Goal: Navigation & Orientation: Find specific page/section

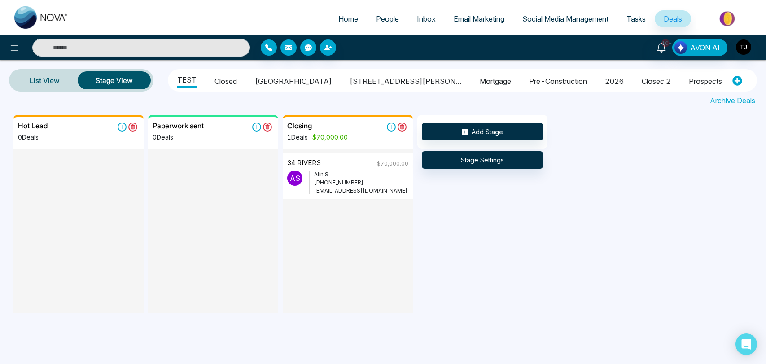
click at [348, 18] on span "Home" at bounding box center [348, 18] width 20 height 9
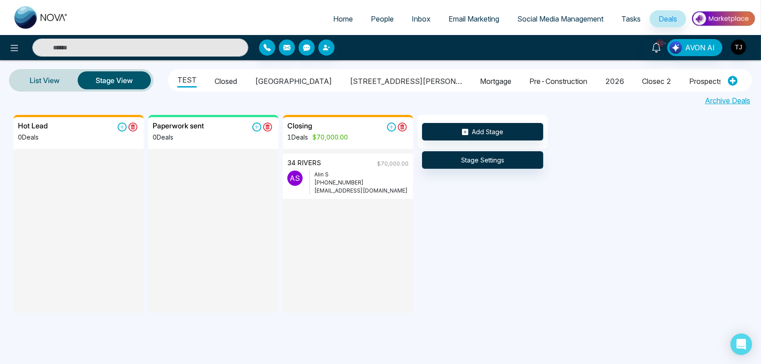
select select "*"
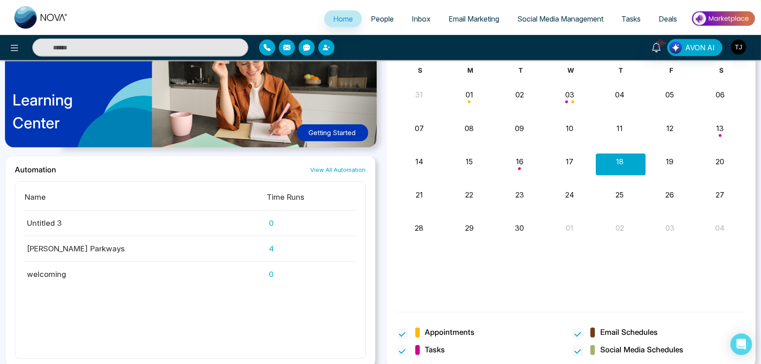
scroll to position [834, 0]
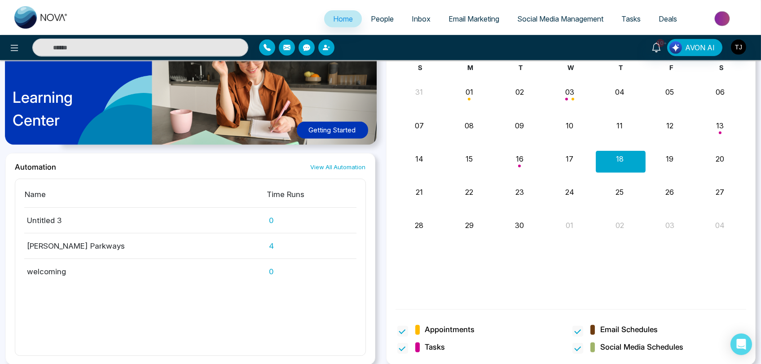
click at [334, 19] on span "Home" at bounding box center [343, 18] width 20 height 9
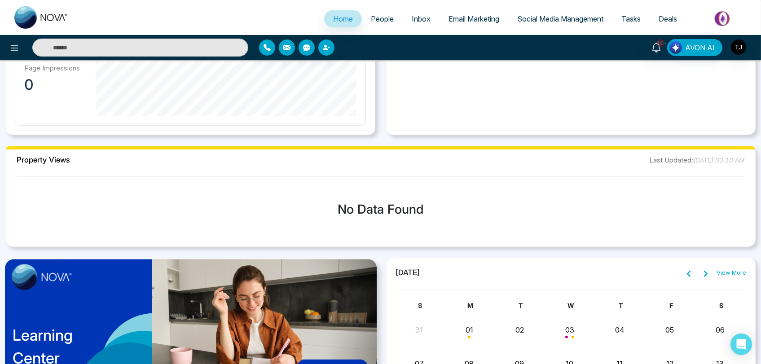
scroll to position [435, 0]
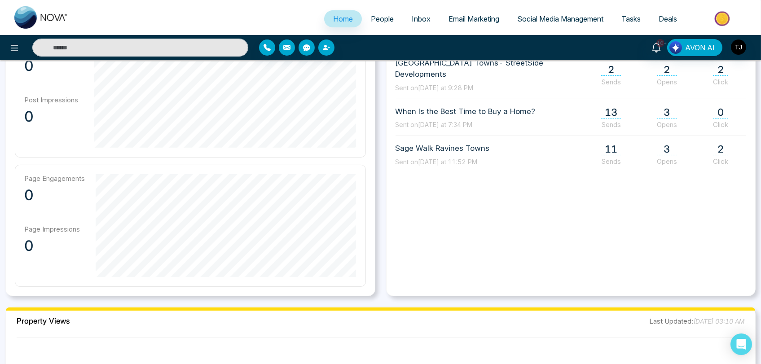
click at [490, 17] on span "Email Marketing" at bounding box center [473, 18] width 51 height 9
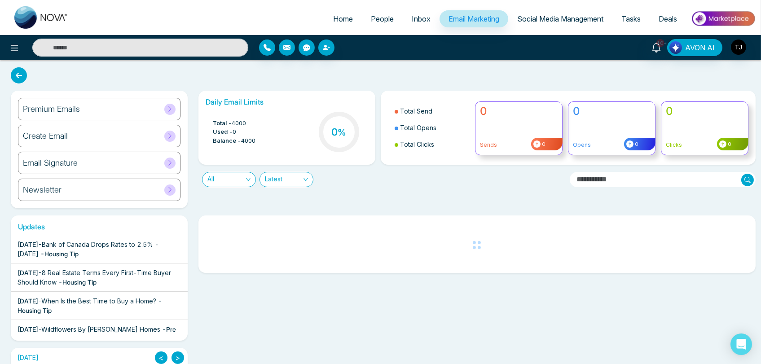
click at [172, 109] on icon at bounding box center [170, 108] width 7 height 7
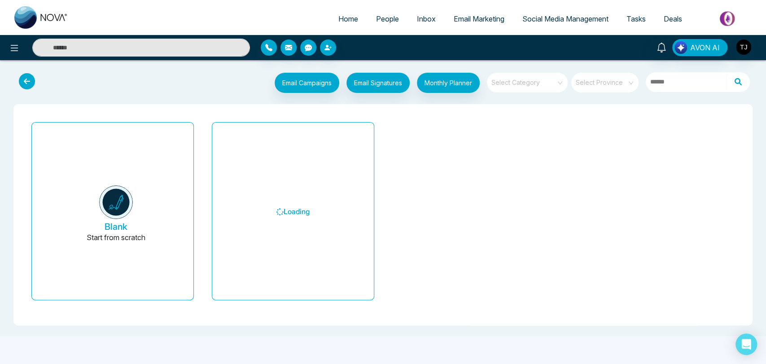
click at [20, 82] on icon at bounding box center [27, 81] width 16 height 16
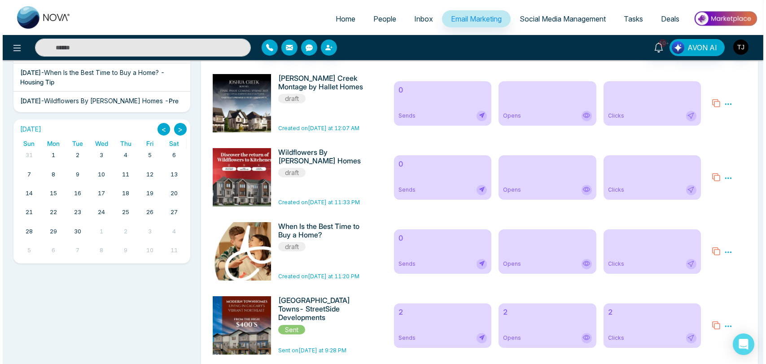
scroll to position [249, 0]
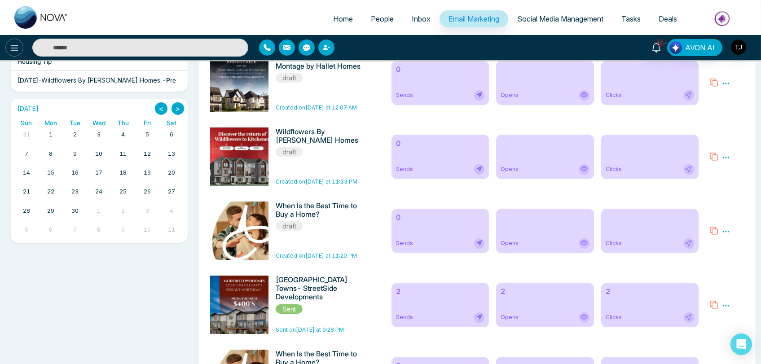
click at [15, 43] on icon at bounding box center [14, 48] width 11 height 11
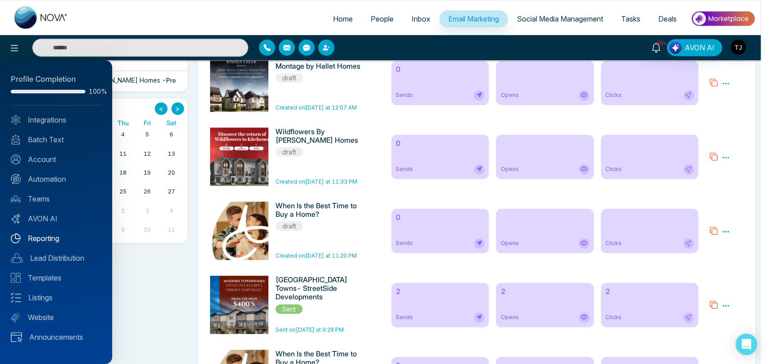
click at [57, 237] on link "Reporting" at bounding box center [56, 238] width 91 height 11
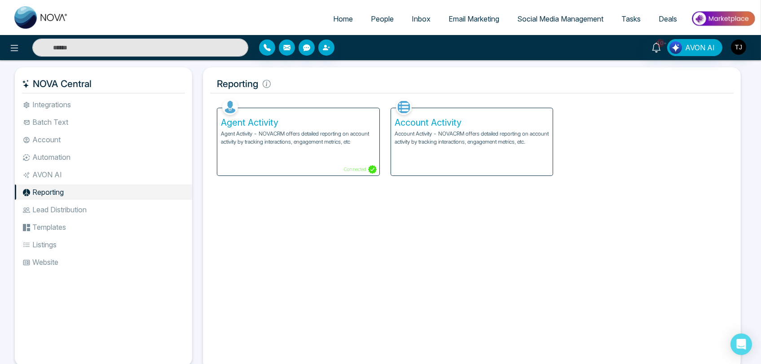
click at [280, 134] on p "Agent Activity - NOVACRM offers detailed reporting on account activity by track…" at bounding box center [298, 138] width 155 height 16
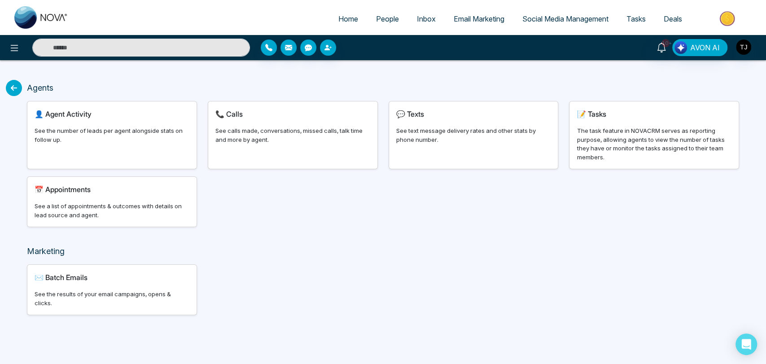
click at [97, 122] on div "👤 Agent Activity See the number of leads per agent alongside stats on follow up." at bounding box center [111, 134] width 169 height 67
select select "***"
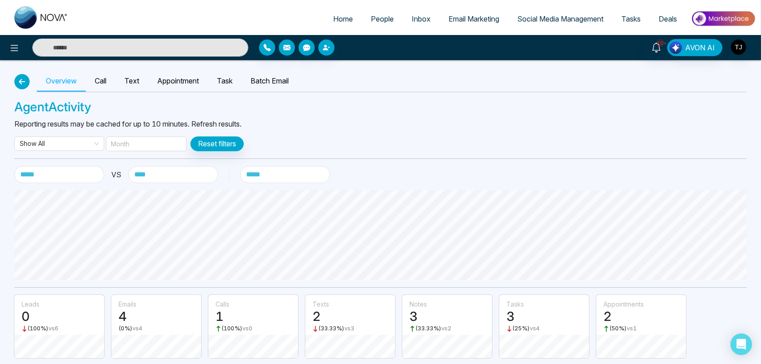
click at [22, 84] on icon "button" at bounding box center [22, 81] width 11 height 7
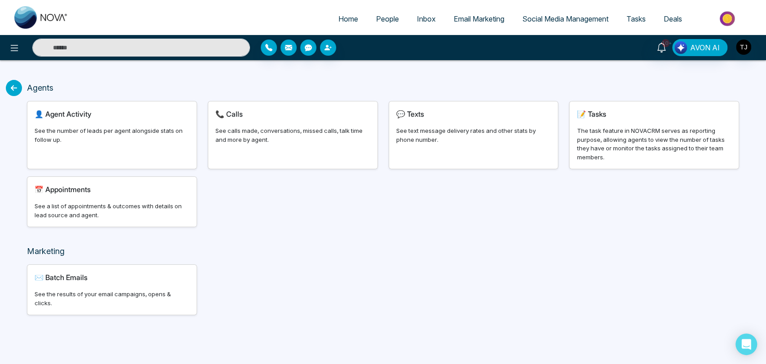
click at [652, 135] on div "The task feature in NOVACRM serves as reporting purpose, allowing agents to vie…" at bounding box center [654, 144] width 155 height 35
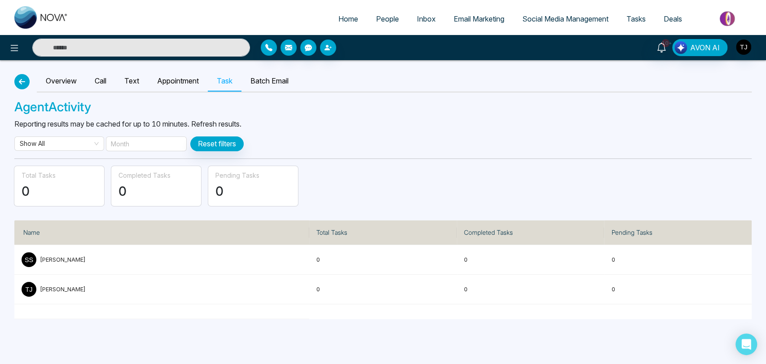
click at [20, 82] on icon "button" at bounding box center [22, 81] width 11 height 7
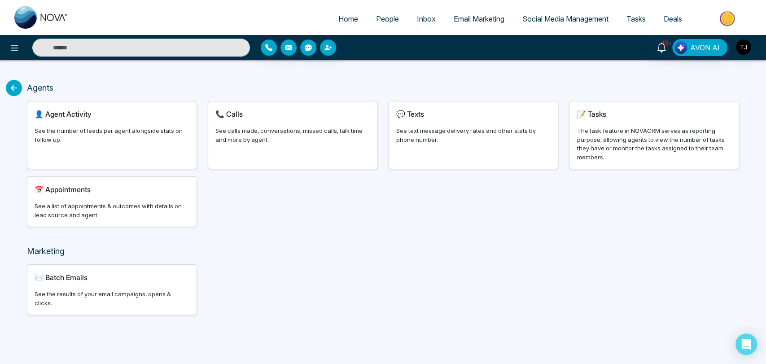
click at [17, 88] on icon at bounding box center [14, 88] width 16 height 16
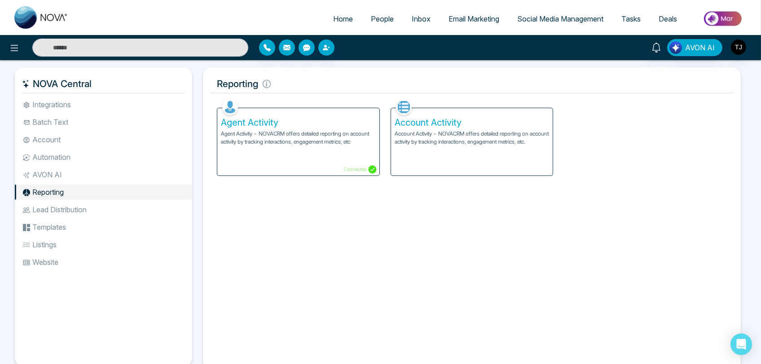
click at [450, 154] on div "Account Activity Account Activity - NOVACRM offers detailed reporting on accoun…" at bounding box center [472, 141] width 162 height 67
click at [452, 132] on p "Account Activity - NOVACRM offers detailed reporting on account activity by tra…" at bounding box center [472, 138] width 155 height 16
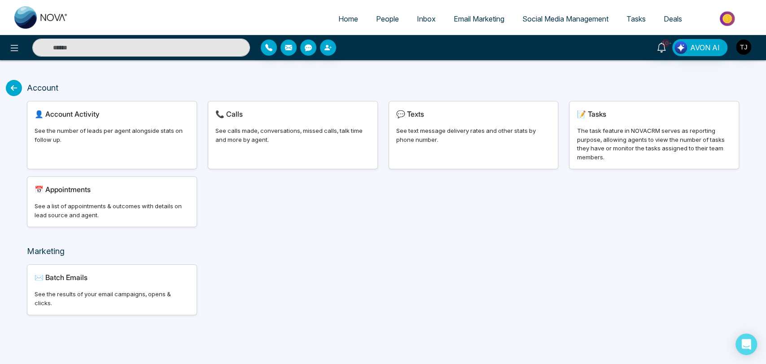
click at [344, 22] on span "Home" at bounding box center [348, 18] width 20 height 9
select select "*"
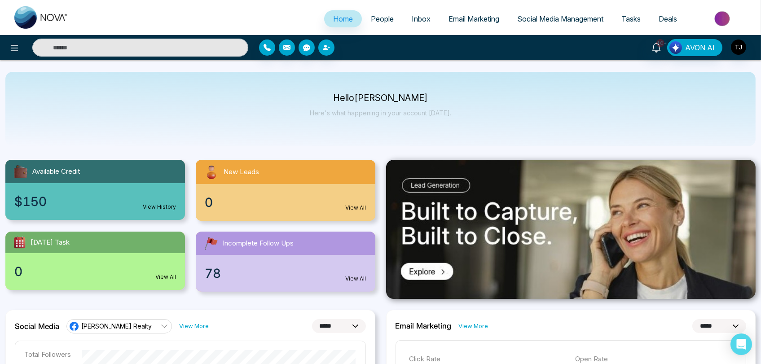
click at [667, 18] on span "Deals" at bounding box center [668, 18] width 18 height 9
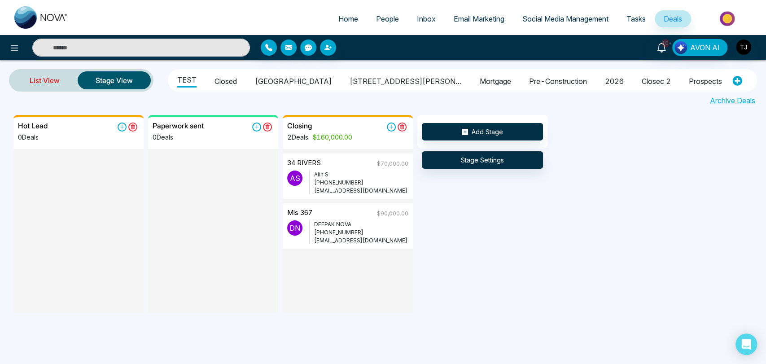
click at [47, 77] on link "List View" at bounding box center [45, 81] width 66 height 22
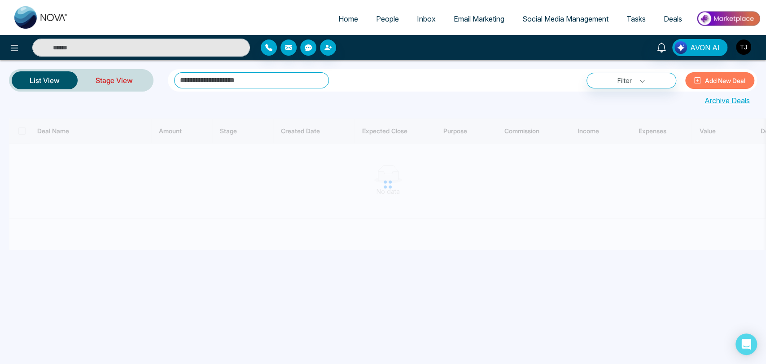
click at [97, 80] on link "Stage View" at bounding box center [114, 81] width 73 height 22
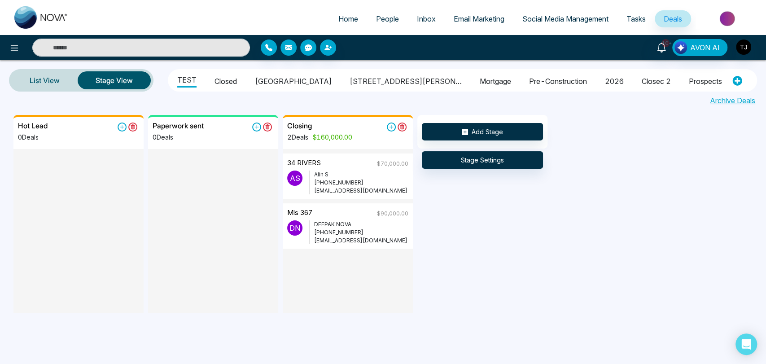
click at [639, 14] on link "Tasks" at bounding box center [636, 18] width 37 height 17
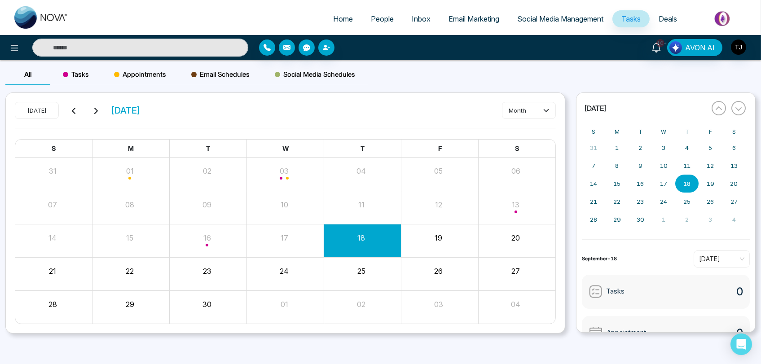
click at [86, 75] on span "Tasks" at bounding box center [76, 74] width 26 height 11
click at [222, 73] on span "Email Schedules" at bounding box center [220, 74] width 58 height 11
click at [154, 73] on span "Appointments" at bounding box center [140, 74] width 52 height 11
click at [545, 22] on span "Social Media Management" at bounding box center [560, 18] width 86 height 9
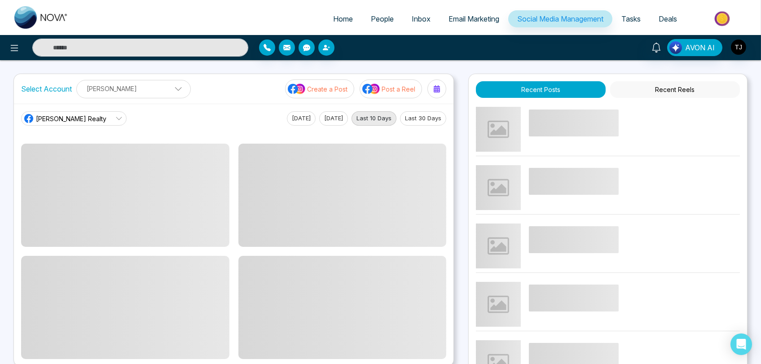
click at [485, 19] on span "Email Marketing" at bounding box center [473, 18] width 51 height 9
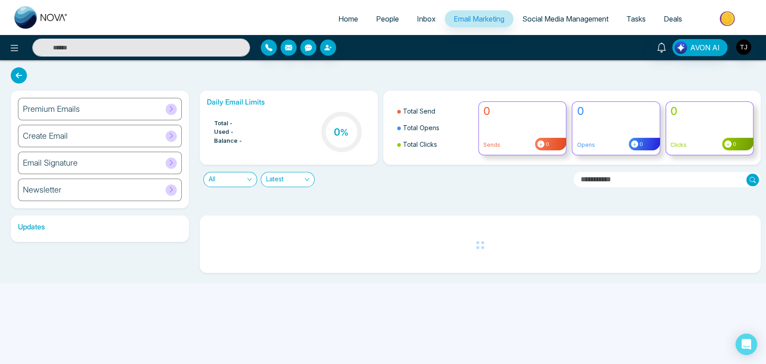
click at [391, 18] on span "People" at bounding box center [387, 18] width 23 height 9
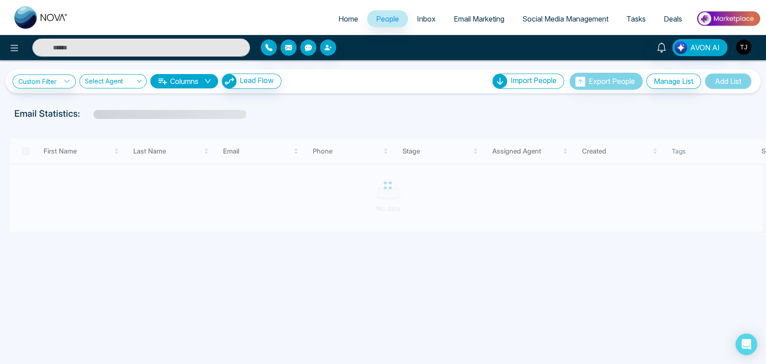
click at [351, 18] on span "Home" at bounding box center [348, 18] width 20 height 9
select select "*"
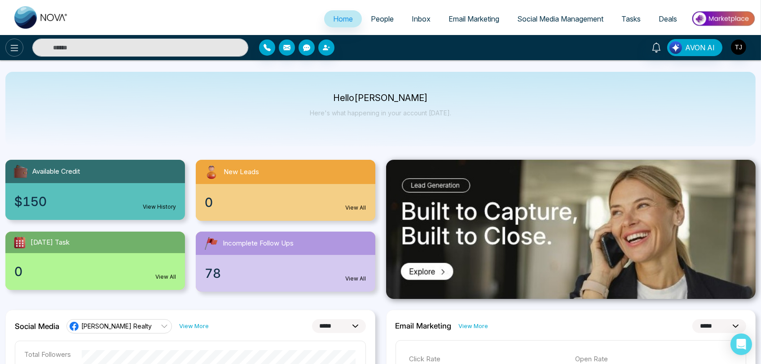
click at [7, 51] on button at bounding box center [14, 48] width 18 height 18
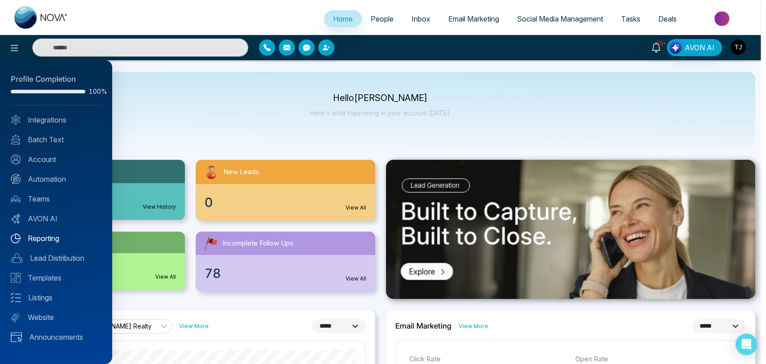
click at [51, 241] on link "Reporting" at bounding box center [56, 238] width 91 height 11
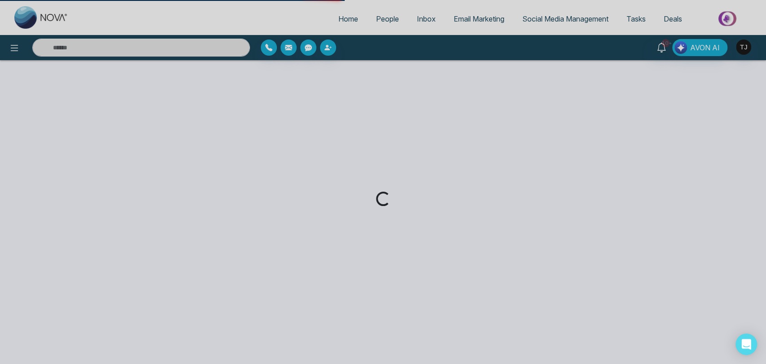
click at [13, 42] on div "Loading..." at bounding box center [383, 182] width 766 height 364
click at [13, 46] on div "Loading..." at bounding box center [383, 182] width 766 height 364
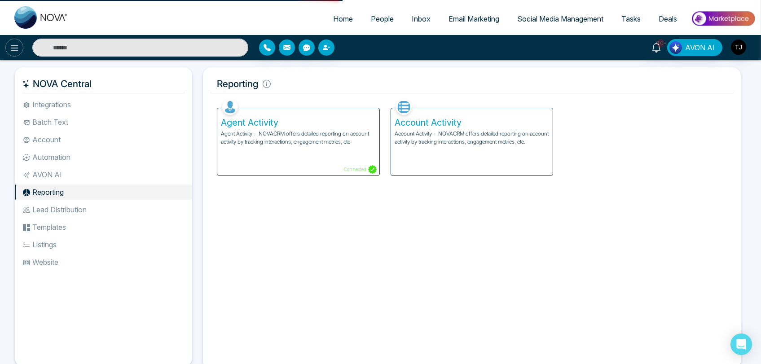
click at [15, 48] on icon at bounding box center [14, 48] width 11 height 11
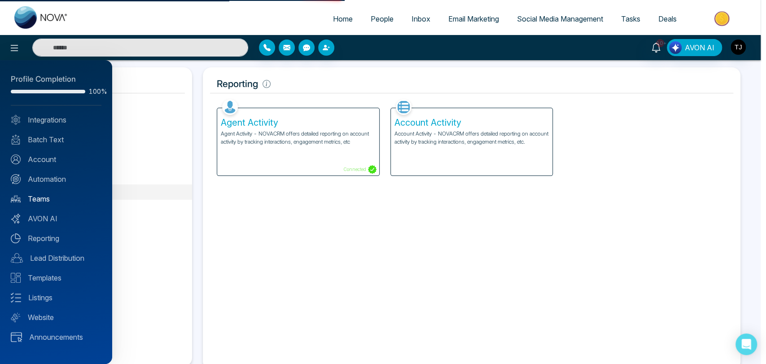
click at [31, 201] on link "Teams" at bounding box center [56, 198] width 91 height 11
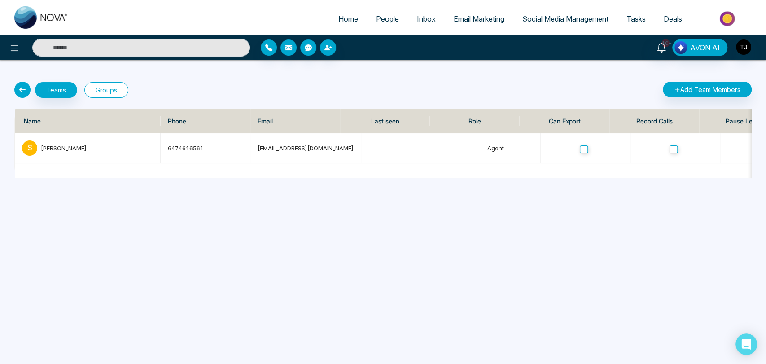
click at [104, 87] on button "Groups" at bounding box center [106, 90] width 44 height 16
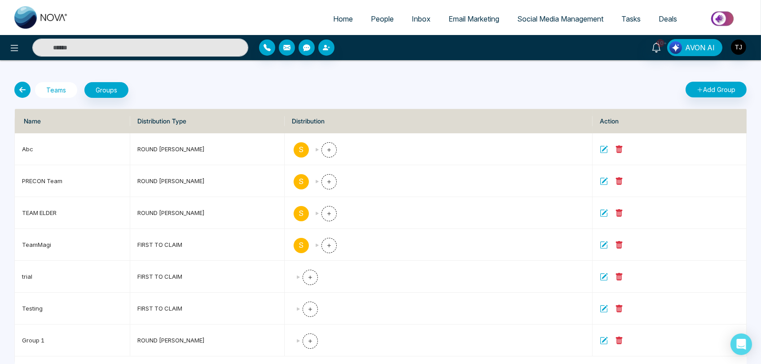
click at [59, 88] on button "Teams" at bounding box center [56, 90] width 42 height 16
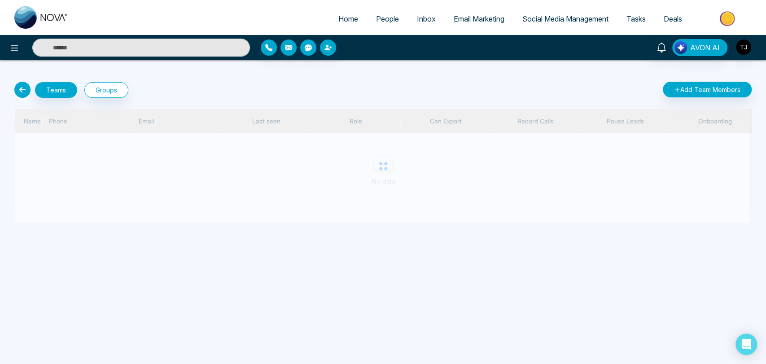
click at [11, 57] on div "AVON AI" at bounding box center [383, 47] width 766 height 25
click at [11, 53] on icon at bounding box center [14, 48] width 11 height 11
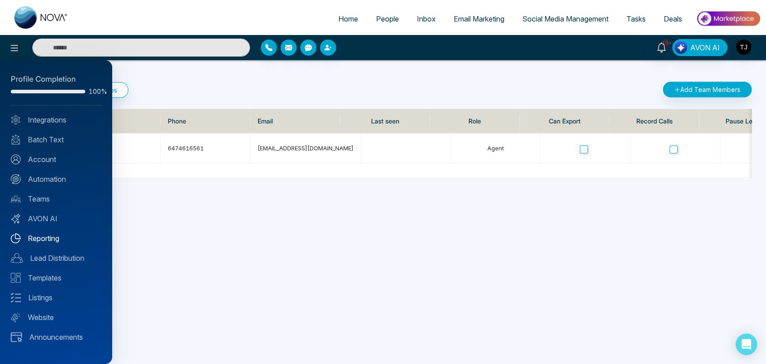
click at [54, 237] on link "Reporting" at bounding box center [56, 238] width 91 height 11
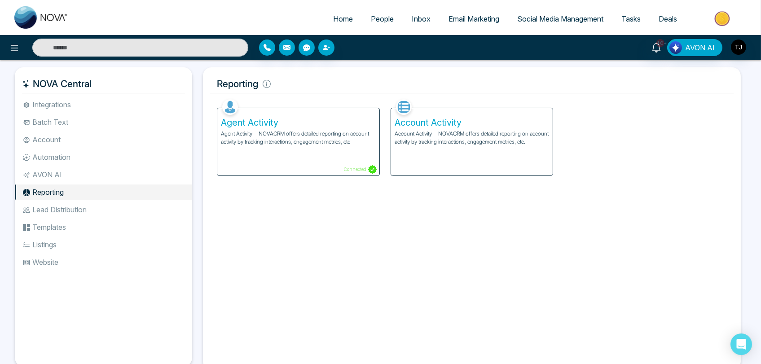
click at [256, 150] on div "Agent Activity Agent Activity - NOVACRM offers detailed reporting on account ac…" at bounding box center [298, 141] width 162 height 67
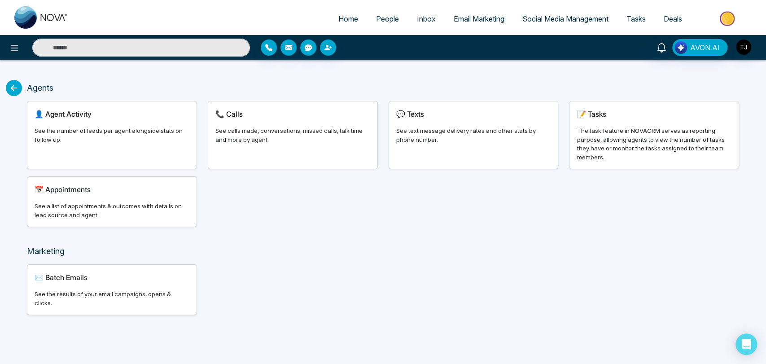
click at [77, 134] on div "See the number of leads per agent alongside stats on follow up." at bounding box center [112, 136] width 155 height 18
select select "***"
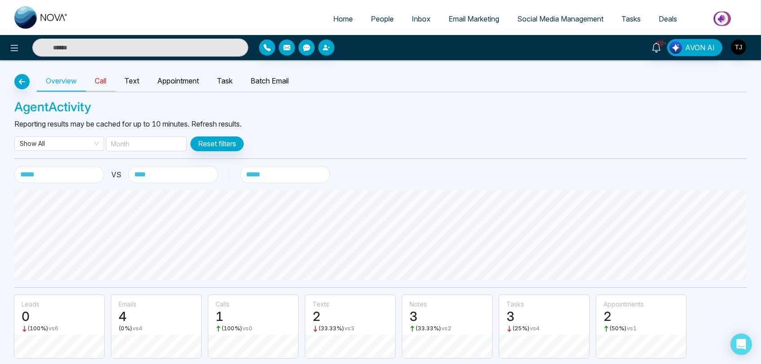
click at [112, 80] on link "Call" at bounding box center [101, 81] width 30 height 21
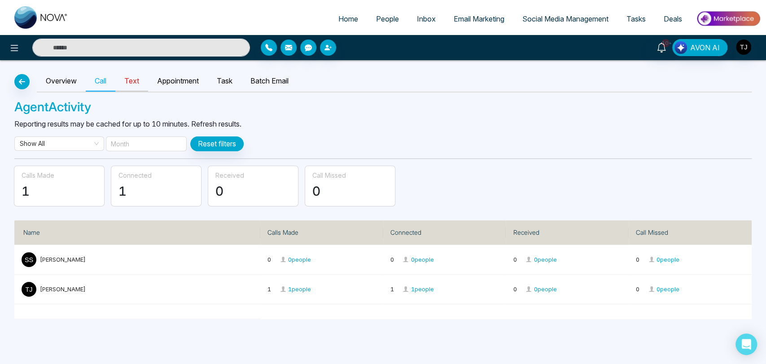
click at [132, 83] on link "Text" at bounding box center [131, 81] width 33 height 21
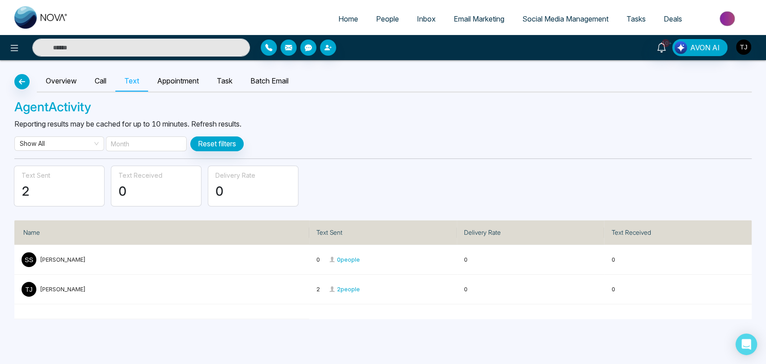
click at [176, 82] on link "Appointment" at bounding box center [178, 81] width 60 height 21
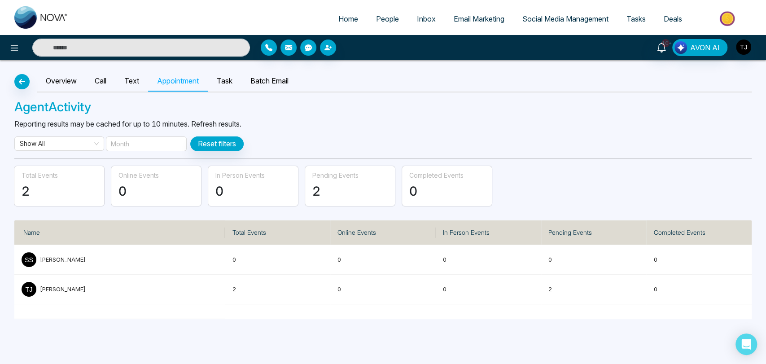
click at [228, 83] on link "Task" at bounding box center [225, 81] width 34 height 21
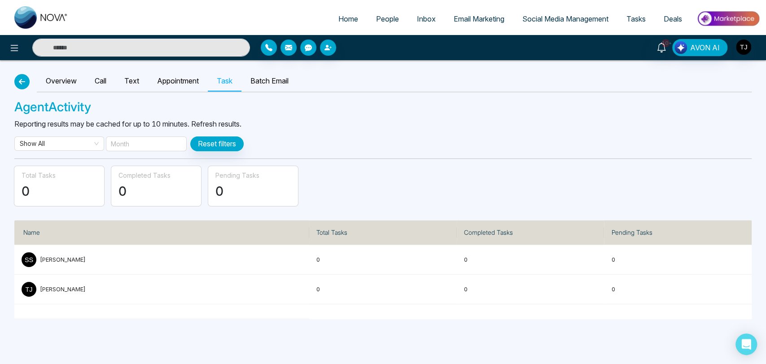
click at [29, 82] on button "button" at bounding box center [21, 81] width 15 height 15
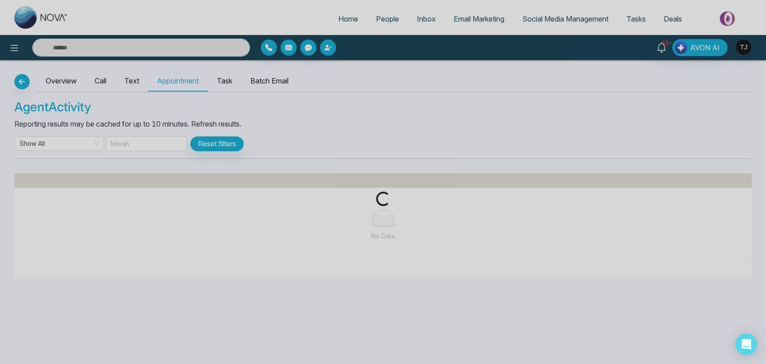
click at [60, 82] on div "Loading..." at bounding box center [383, 182] width 766 height 364
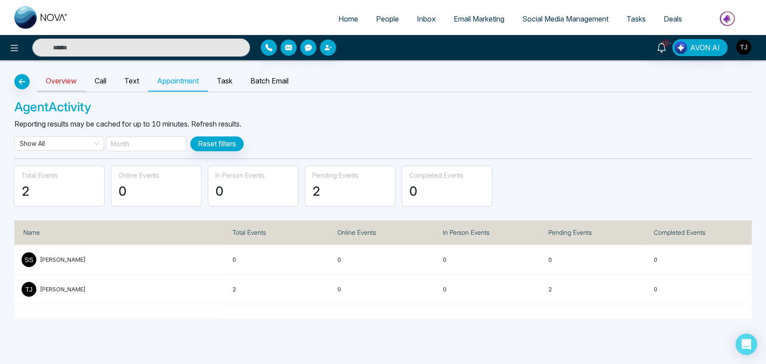
click at [62, 83] on link "Overview" at bounding box center [61, 81] width 49 height 21
select select "***"
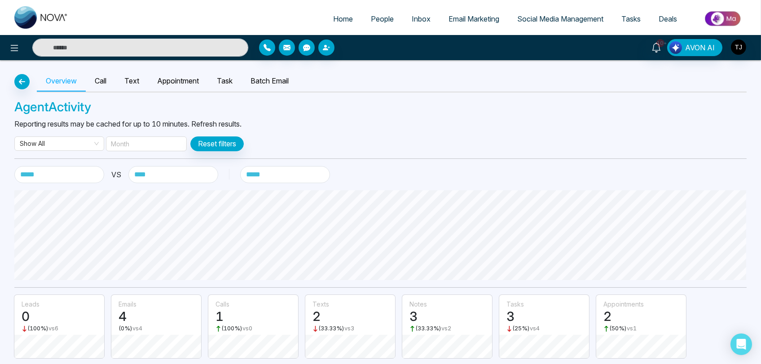
click at [496, 17] on span "Email Marketing" at bounding box center [473, 18] width 51 height 9
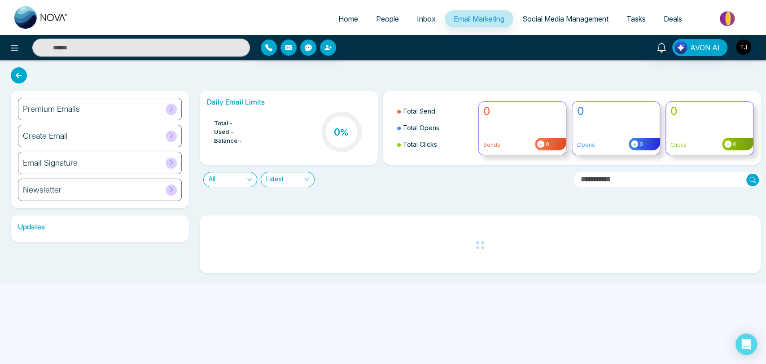
click at [552, 20] on span "Social Media Management" at bounding box center [566, 18] width 86 height 9
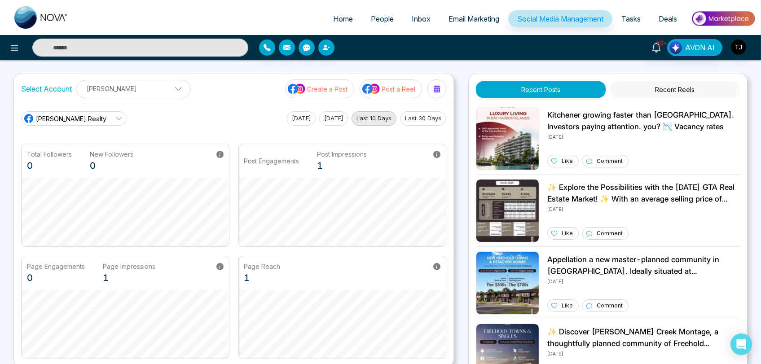
click at [485, 19] on span "Email Marketing" at bounding box center [473, 18] width 51 height 9
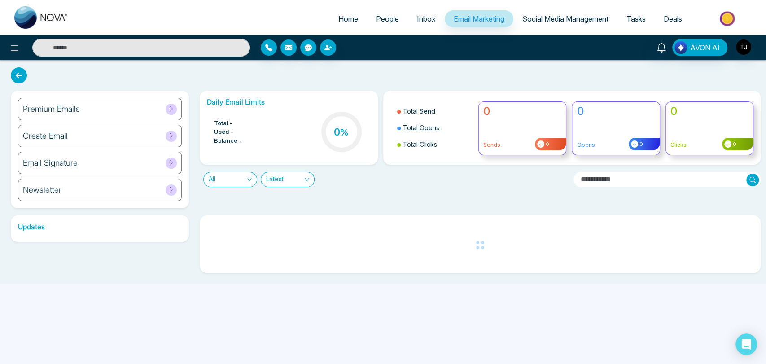
click at [549, 12] on link "Social Media Management" at bounding box center [566, 18] width 104 height 17
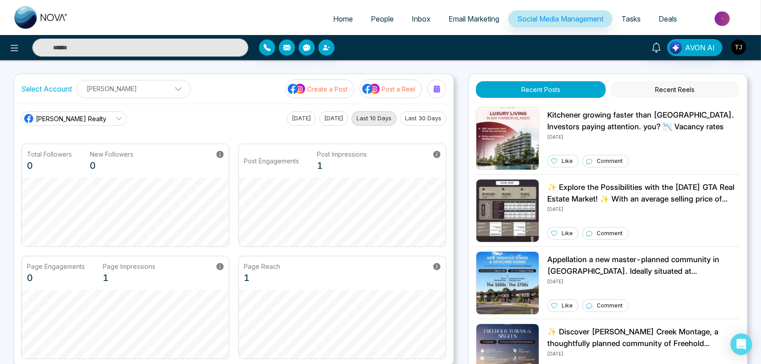
click at [659, 87] on button "Recent Reels" at bounding box center [675, 89] width 130 height 17
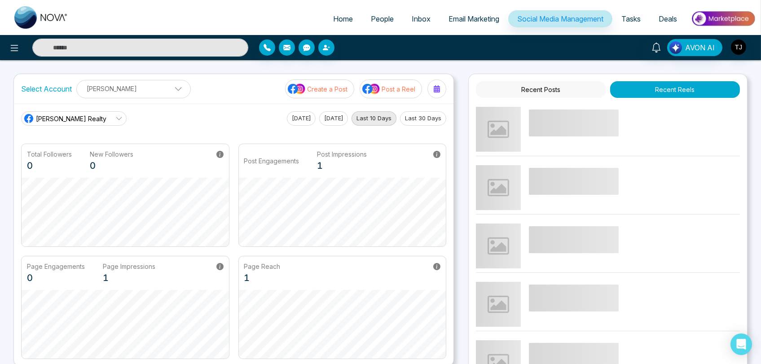
click at [542, 89] on button "Recent Posts" at bounding box center [541, 89] width 130 height 17
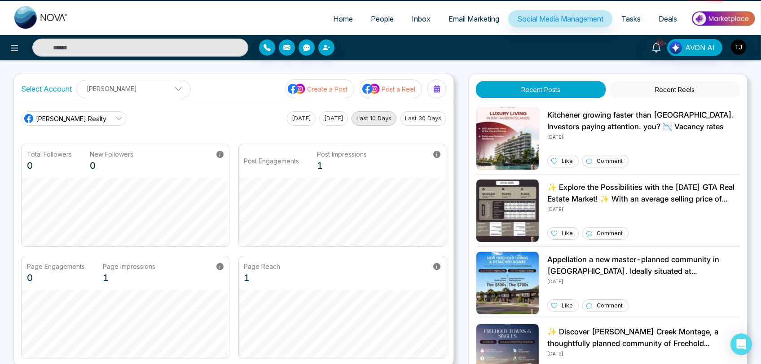
click at [457, 12] on link "Email Marketing" at bounding box center [473, 18] width 69 height 17
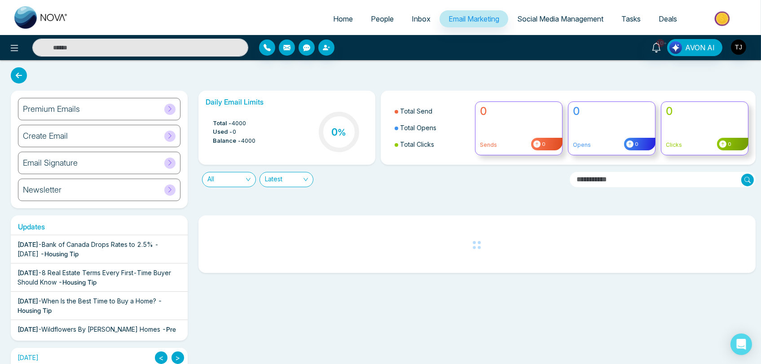
click at [127, 162] on div "Email Signature" at bounding box center [99, 163] width 162 height 22
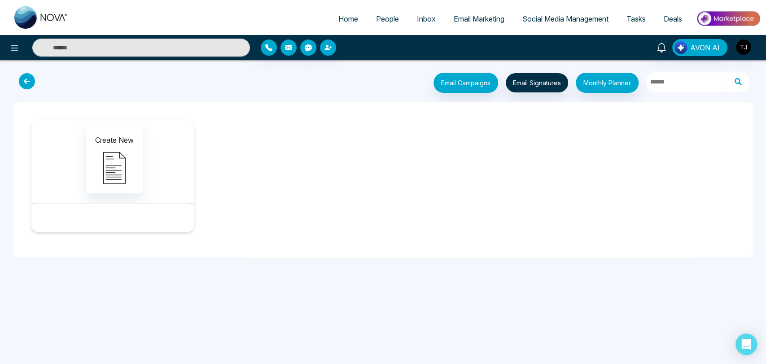
click at [22, 76] on icon at bounding box center [27, 81] width 16 height 16
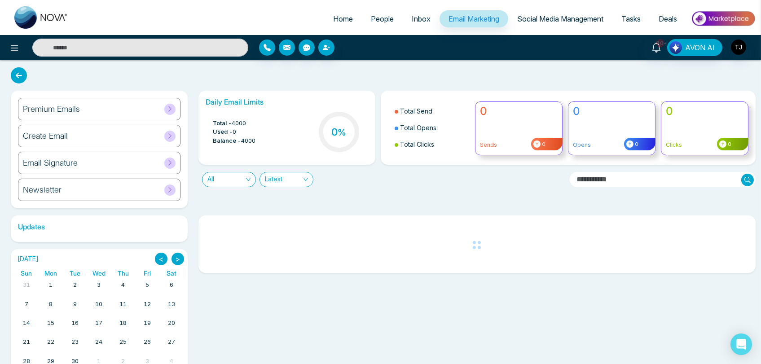
click at [412, 15] on span "Inbox" at bounding box center [421, 18] width 19 height 9
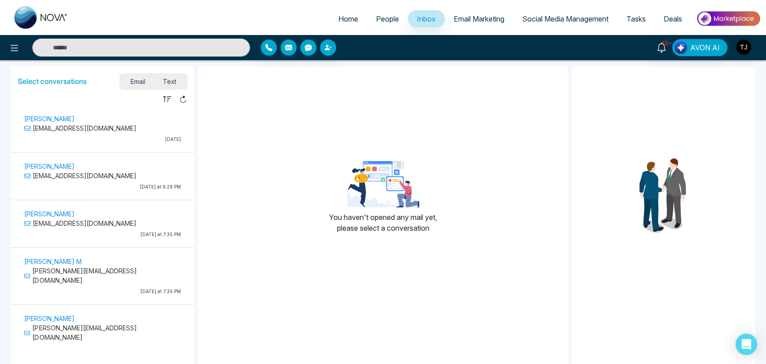
click at [387, 17] on span "People" at bounding box center [387, 18] width 23 height 9
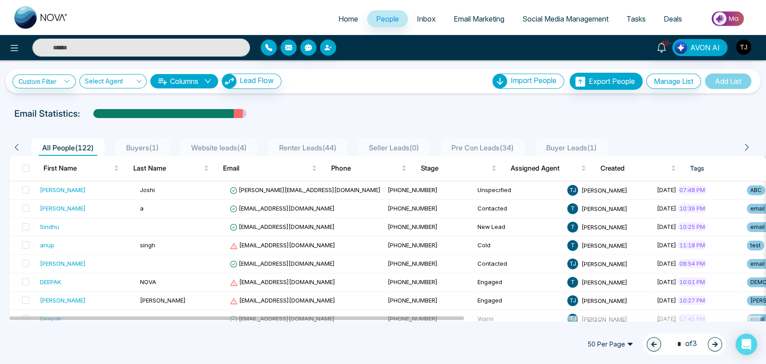
click at [344, 19] on span "Home" at bounding box center [348, 18] width 20 height 9
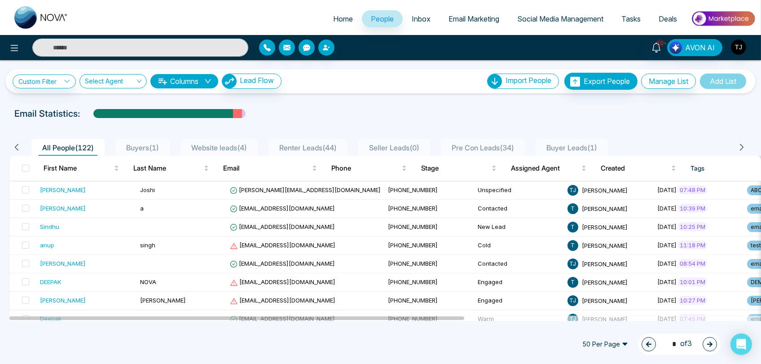
select select "*"
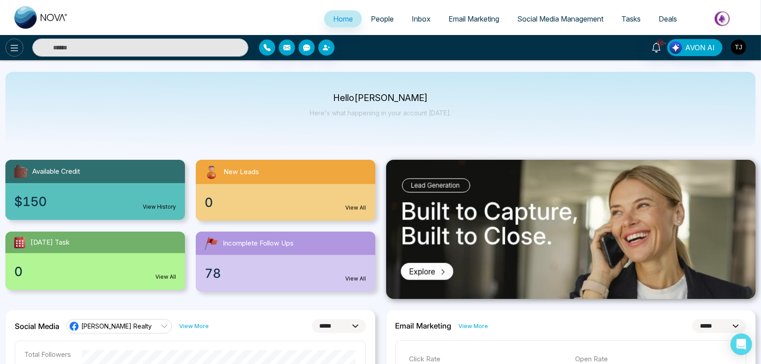
click at [16, 48] on icon at bounding box center [15, 48] width 8 height 6
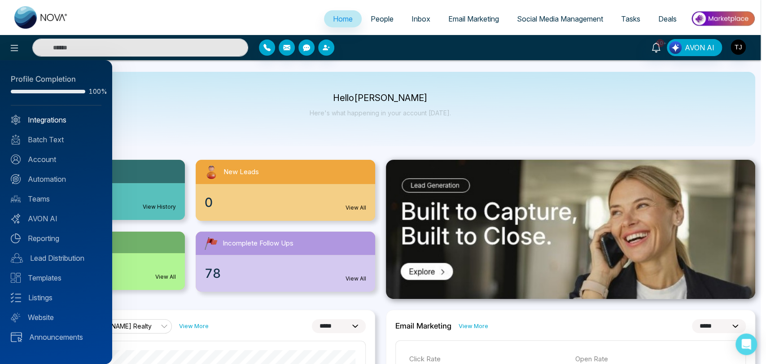
click at [51, 115] on link "Integrations" at bounding box center [56, 119] width 91 height 11
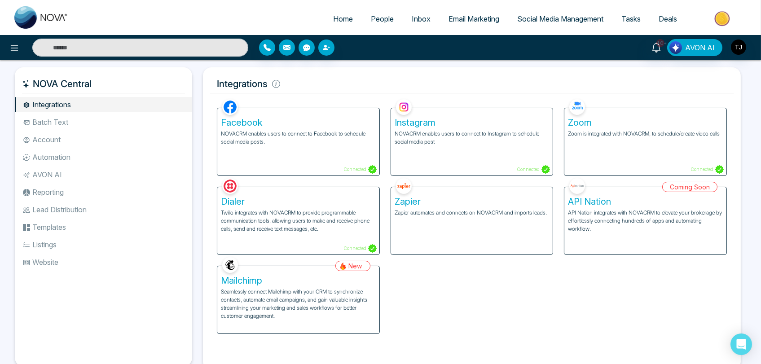
click at [66, 193] on li "Reporting" at bounding box center [103, 191] width 177 height 15
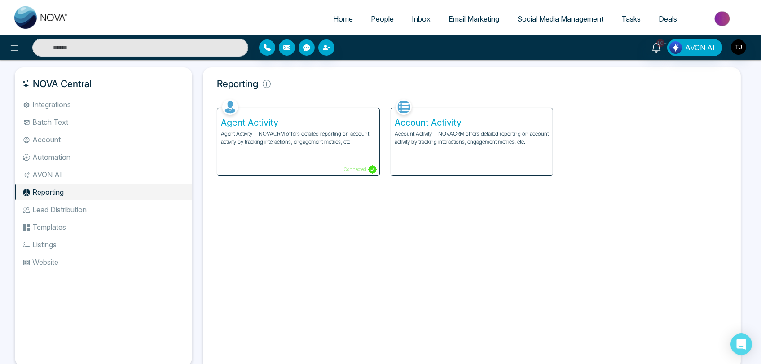
click at [64, 141] on li "Account" at bounding box center [103, 139] width 177 height 15
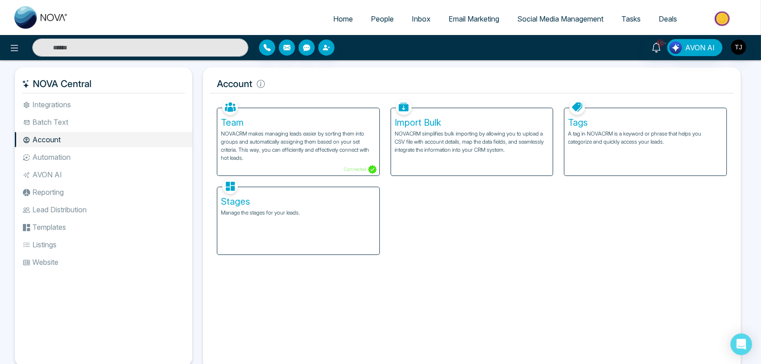
click at [269, 137] on p "NOVACRM makes managing leads easier by sorting them into groups and automatical…" at bounding box center [298, 146] width 155 height 32
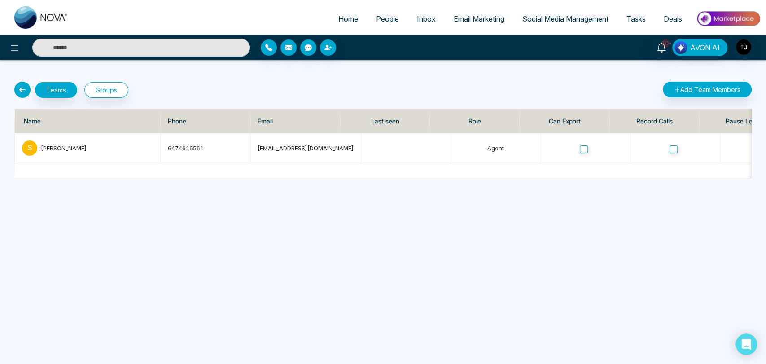
click at [21, 82] on icon at bounding box center [22, 90] width 16 height 16
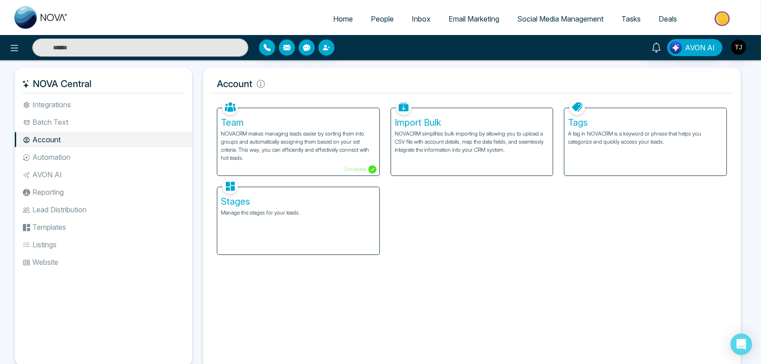
click at [56, 194] on li "Reporting" at bounding box center [103, 191] width 177 height 15
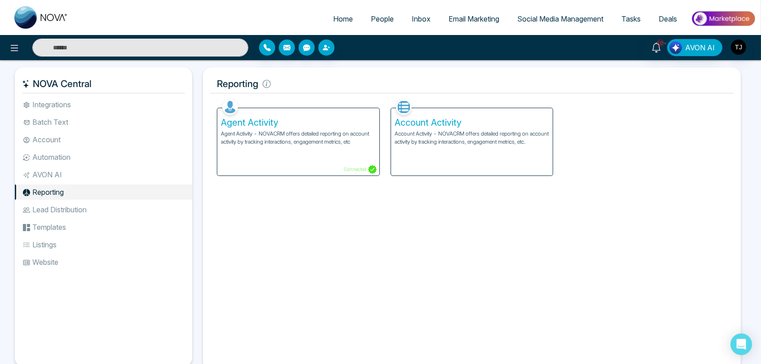
click at [427, 132] on p "Account Activity - NOVACRM offers detailed reporting on account activity by tra…" at bounding box center [472, 138] width 155 height 16
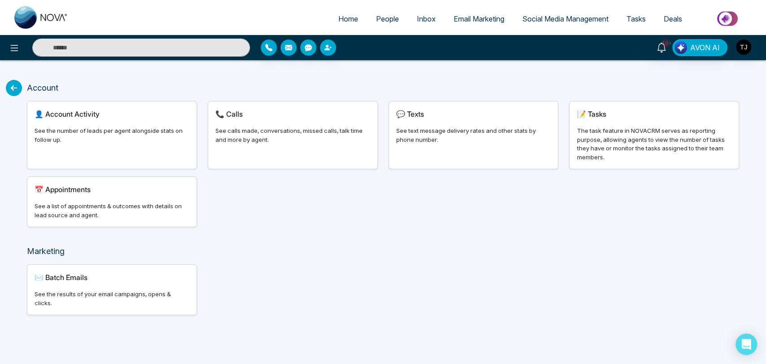
click at [105, 279] on div "✉️ Batch Emails" at bounding box center [112, 277] width 155 height 11
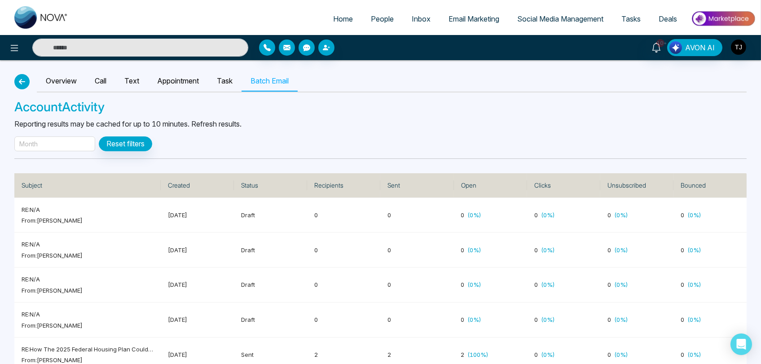
click at [20, 78] on icon "button" at bounding box center [22, 81] width 11 height 7
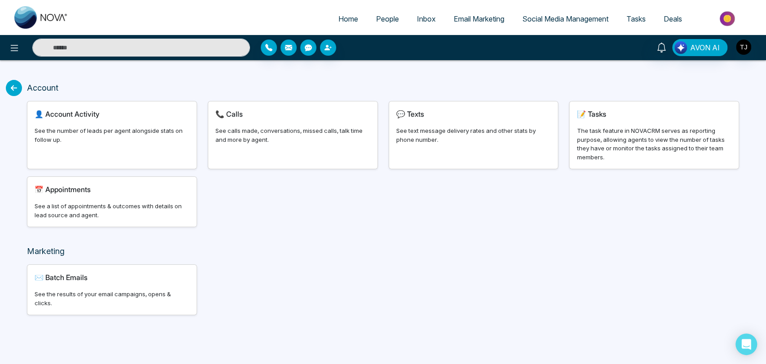
click at [113, 202] on div "See a list of appointments & outcomes with details on lead source and agent." at bounding box center [112, 211] width 155 height 18
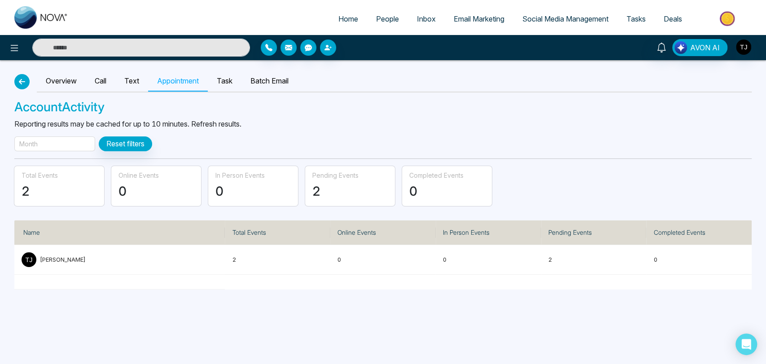
click at [19, 84] on icon "button" at bounding box center [22, 81] width 11 height 7
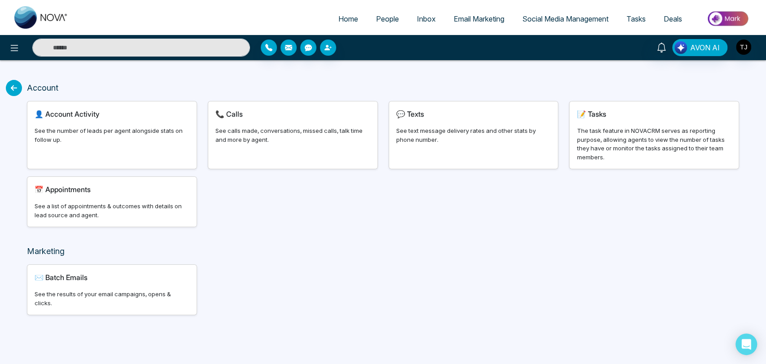
click at [48, 122] on div "👤 Account Activity See the number of leads per agent alongside stats on follow …" at bounding box center [111, 134] width 169 height 67
select select "***"
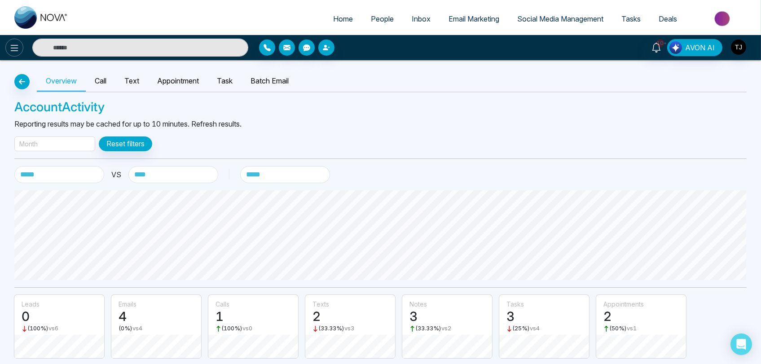
click at [11, 48] on icon at bounding box center [14, 48] width 11 height 11
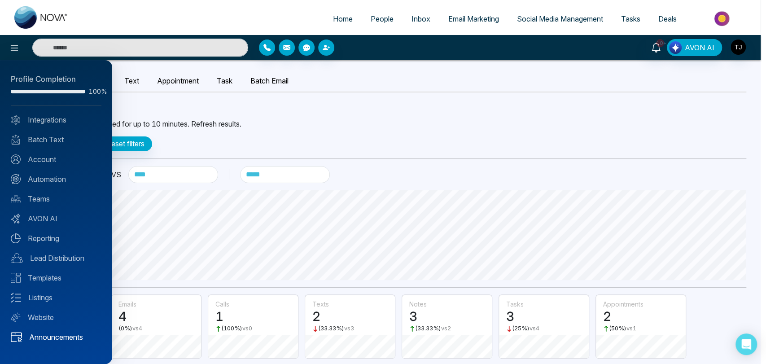
click at [59, 332] on link "Announcements" at bounding box center [56, 337] width 91 height 11
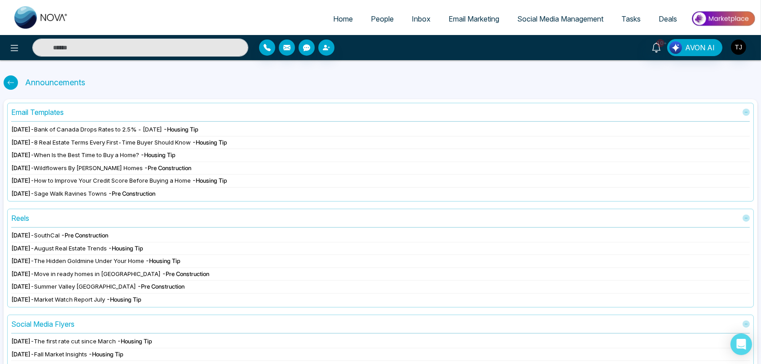
click at [7, 80] on icon at bounding box center [10, 82] width 7 height 7
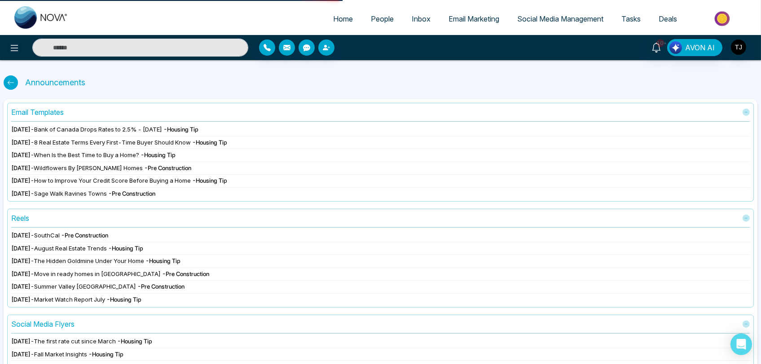
select select "***"
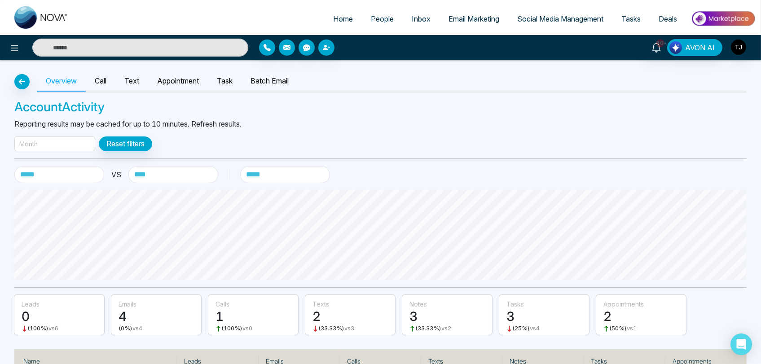
click at [337, 19] on span "Home" at bounding box center [343, 18] width 20 height 9
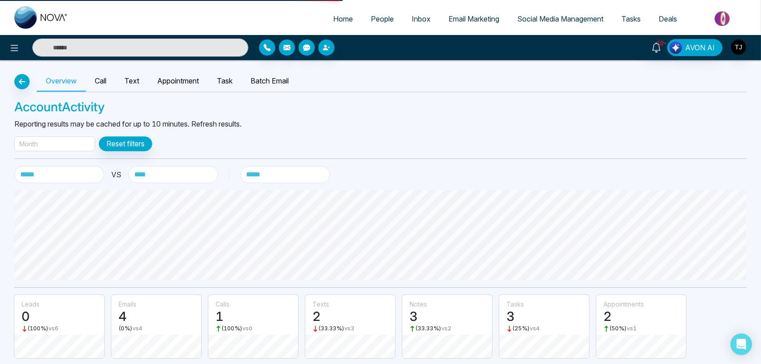
select select "*"
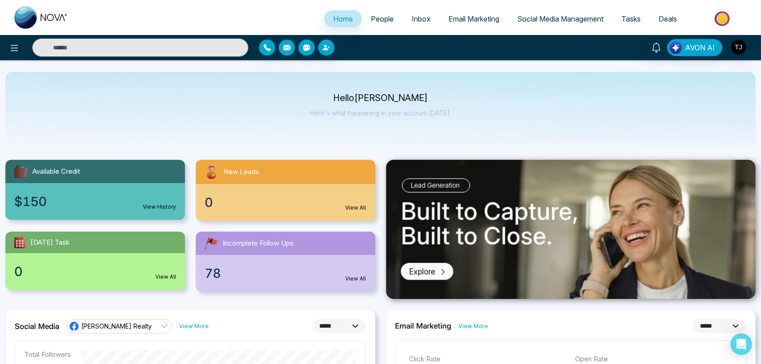
click at [389, 21] on link "People" at bounding box center [382, 18] width 41 height 17
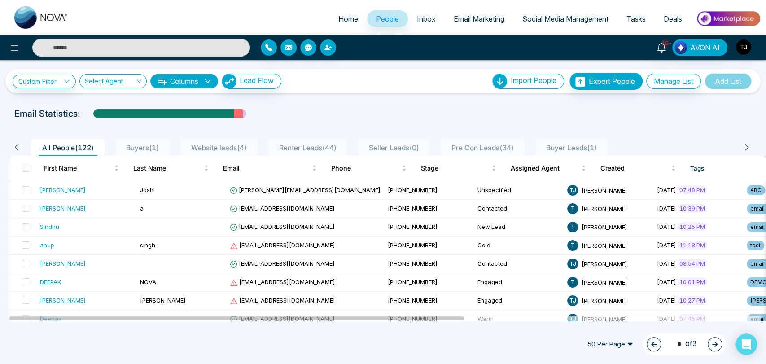
click at [527, 15] on span "Social Media Management" at bounding box center [566, 18] width 86 height 9
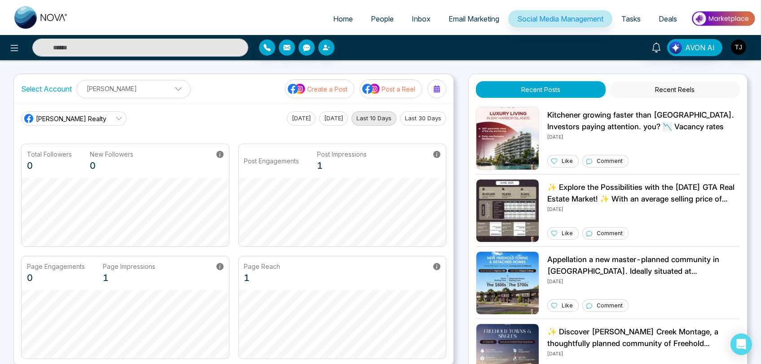
click at [641, 21] on link "Tasks" at bounding box center [630, 18] width 37 height 17
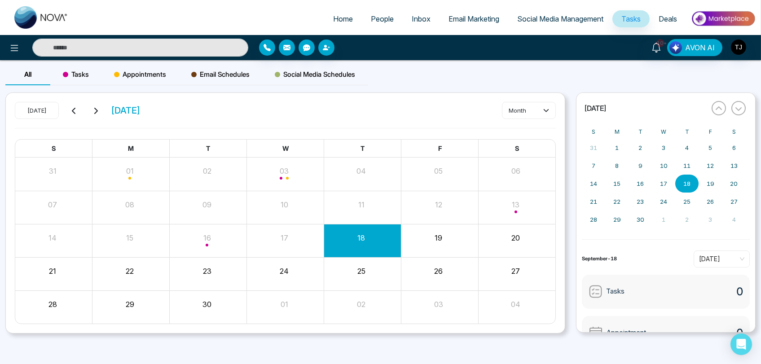
click at [135, 77] on span "Appointments" at bounding box center [140, 74] width 52 height 11
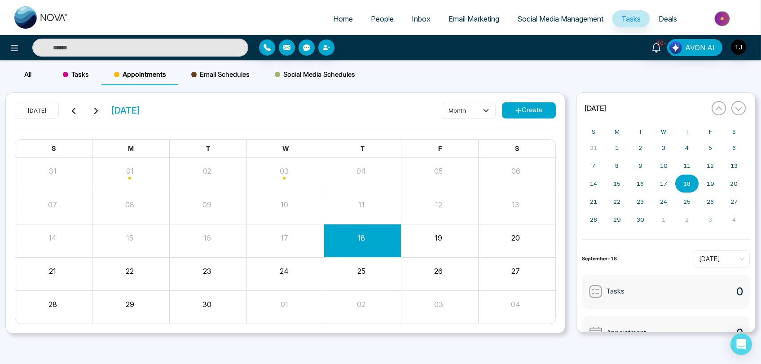
click at [32, 75] on div "All" at bounding box center [27, 75] width 45 height 22
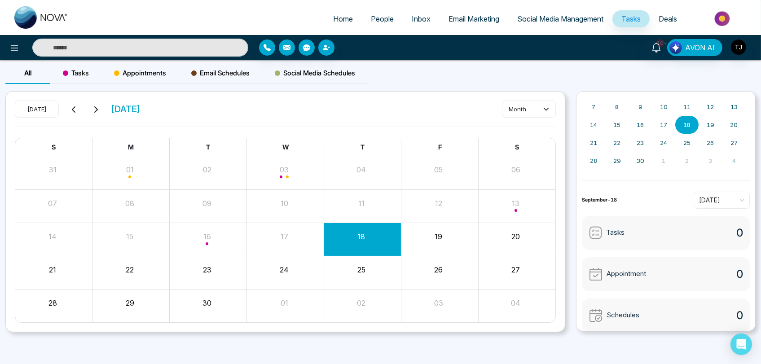
scroll to position [65, 0]
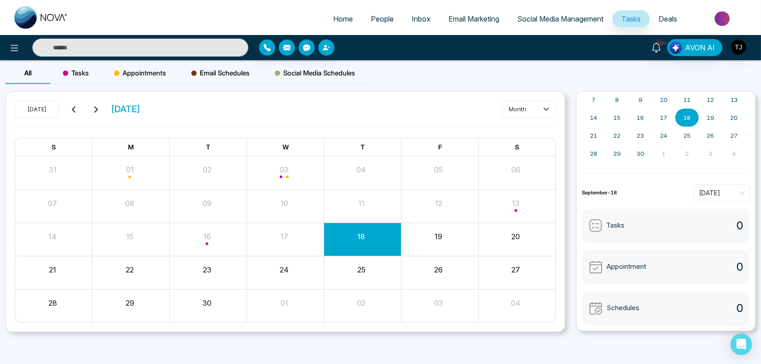
click at [615, 224] on span "Tasks" at bounding box center [615, 225] width 18 height 10
click at [333, 15] on span "Home" at bounding box center [343, 18] width 20 height 9
select select "*"
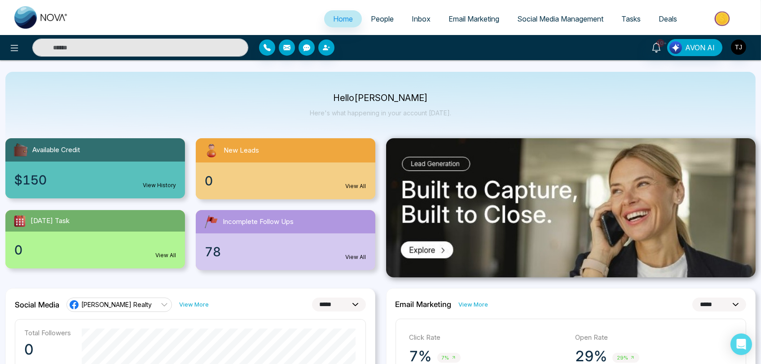
scroll to position [149, 0]
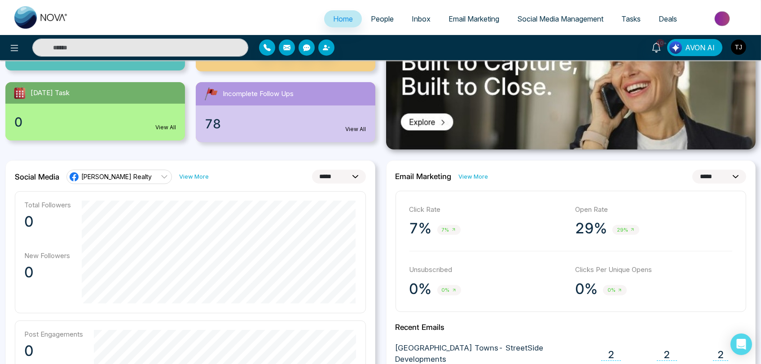
click at [482, 174] on link "View More" at bounding box center [474, 176] width 30 height 9
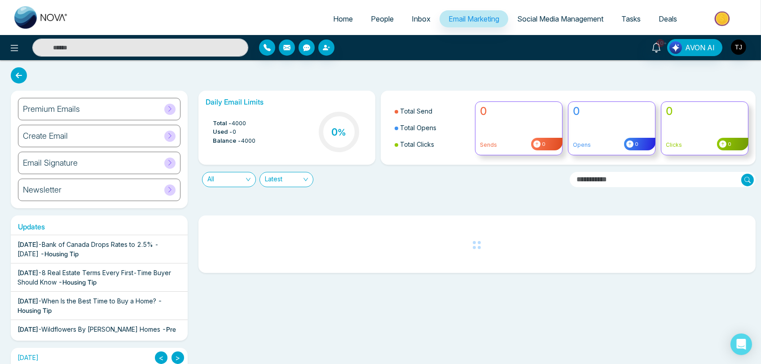
click at [122, 130] on div "Create Email" at bounding box center [99, 136] width 162 height 22
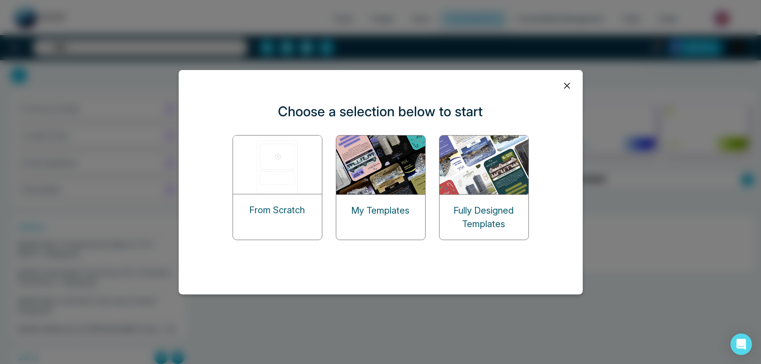
click at [566, 87] on icon at bounding box center [566, 85] width 13 height 13
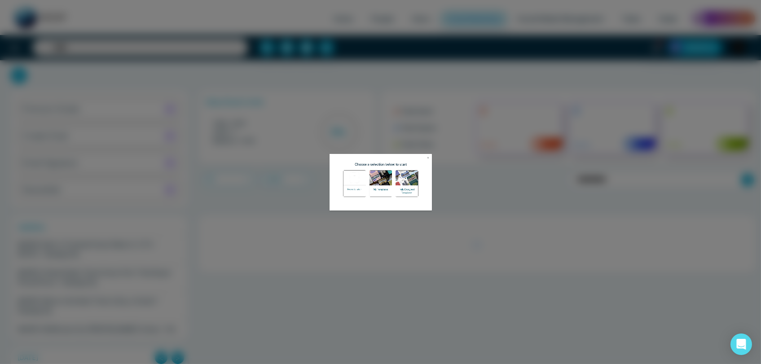
click at [102, 109] on div "Premium Emails" at bounding box center [99, 109] width 162 height 22
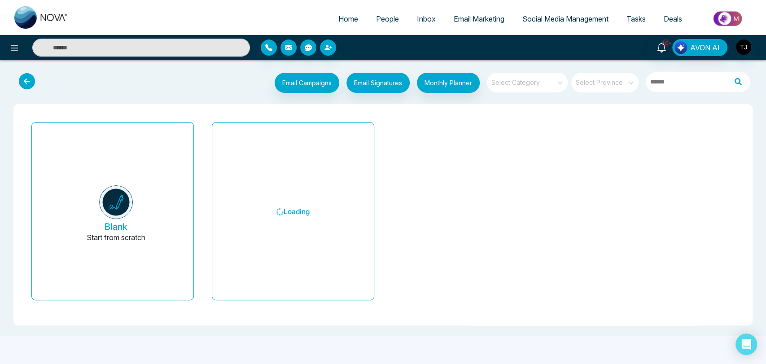
click at [24, 80] on icon at bounding box center [27, 81] width 16 height 16
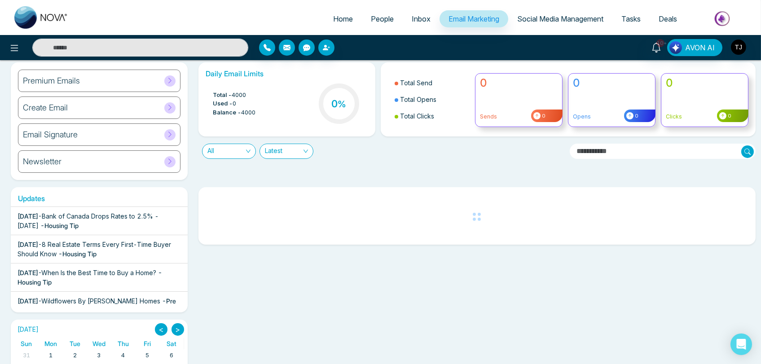
scroll to position [139, 0]
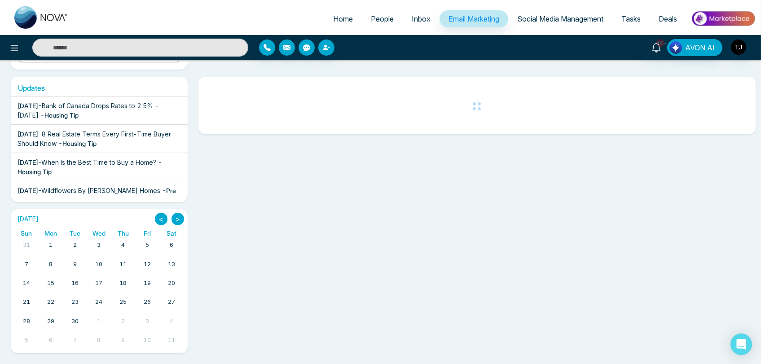
click at [421, 15] on span "Inbox" at bounding box center [421, 18] width 19 height 9
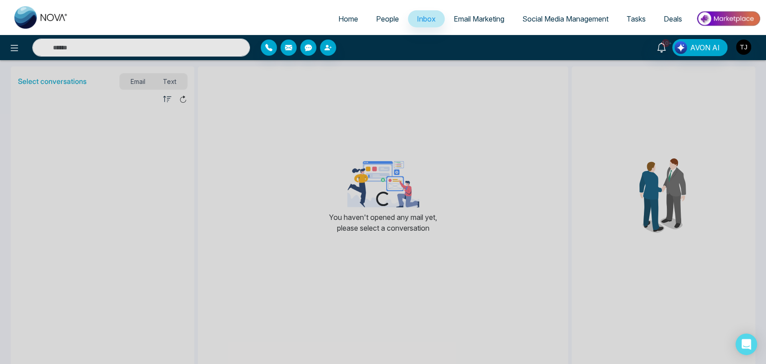
click at [386, 17] on span "People" at bounding box center [387, 18] width 23 height 9
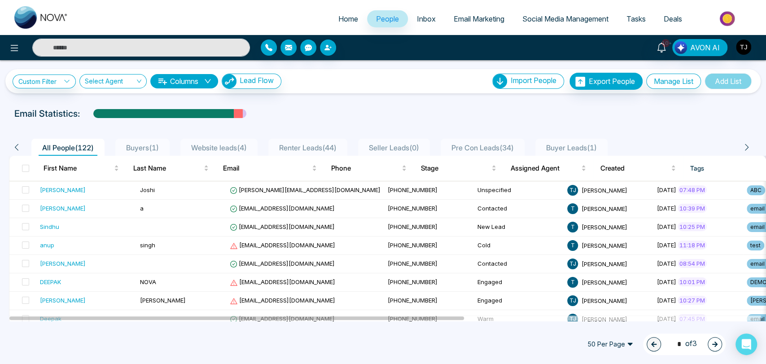
click at [346, 22] on span "Home" at bounding box center [348, 18] width 20 height 9
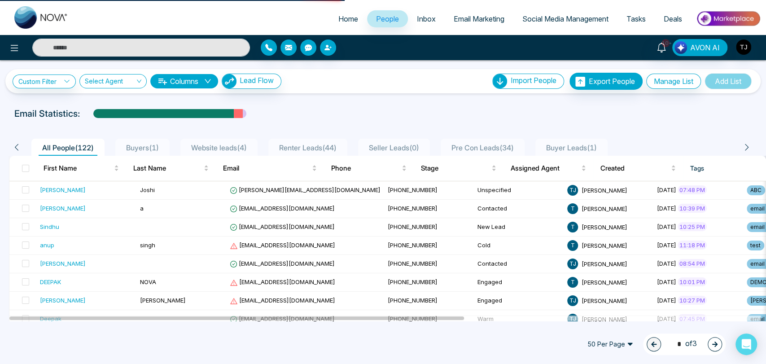
select select "*"
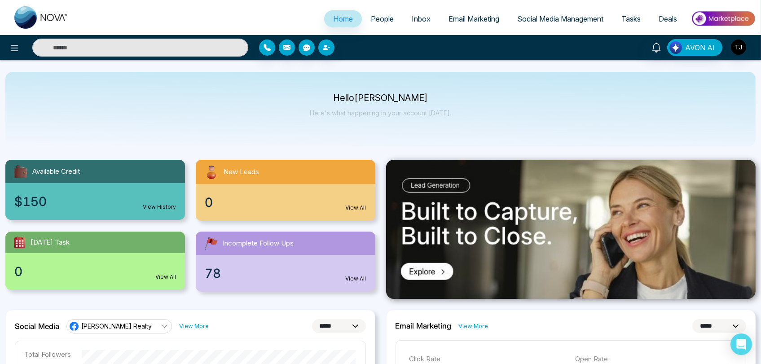
click at [528, 18] on span "Social Media Management" at bounding box center [560, 18] width 86 height 9
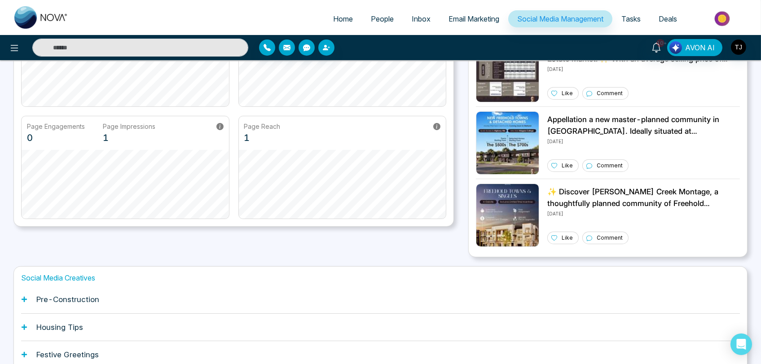
scroll to position [115, 0]
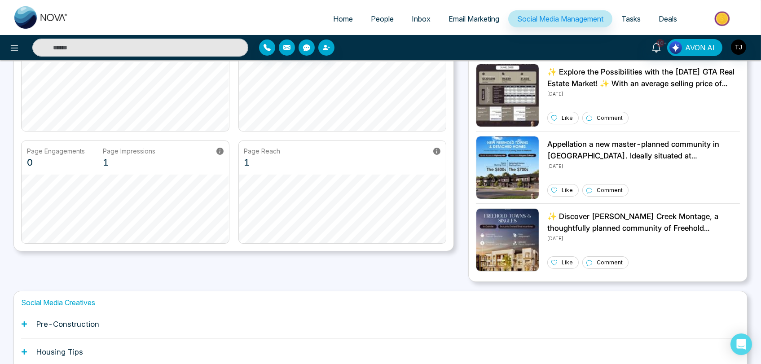
click at [113, 319] on div "Pre-Construction" at bounding box center [380, 324] width 719 height 27
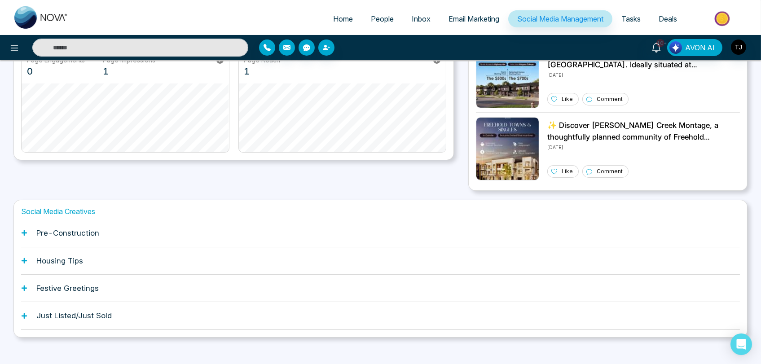
scroll to position [215, 0]
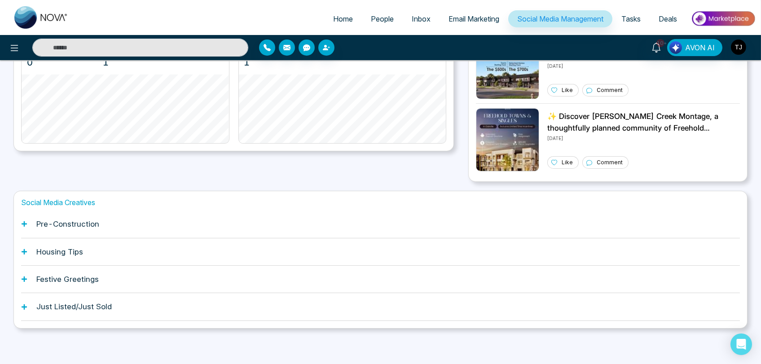
click at [147, 224] on div "Pre-Construction" at bounding box center [380, 224] width 719 height 27
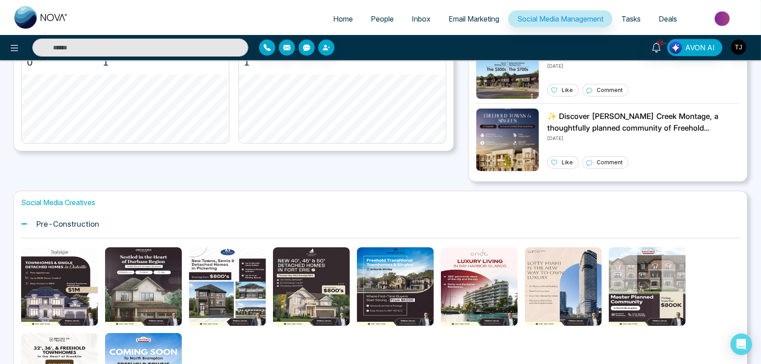
click at [147, 224] on div "Pre-Construction" at bounding box center [380, 224] width 719 height 27
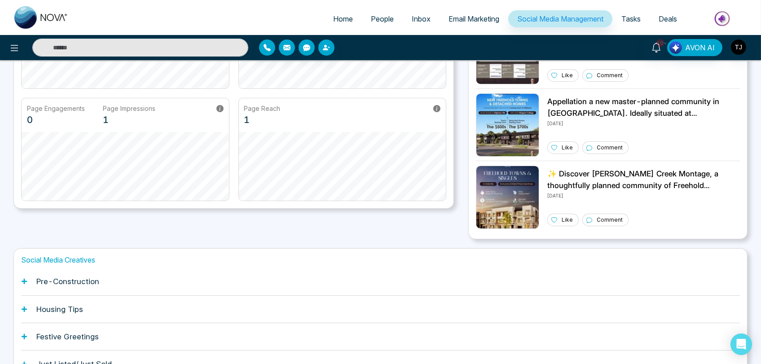
scroll to position [16, 0]
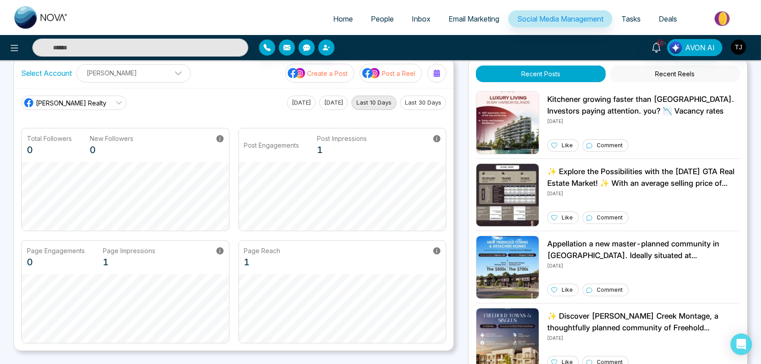
click at [637, 22] on span "Tasks" at bounding box center [630, 18] width 19 height 9
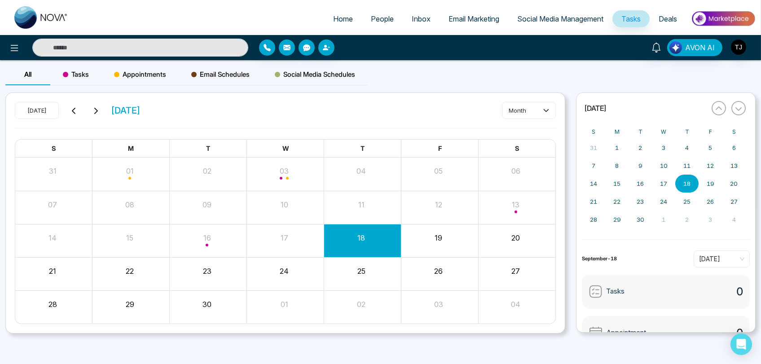
click at [662, 12] on link "Deals" at bounding box center [668, 18] width 36 height 17
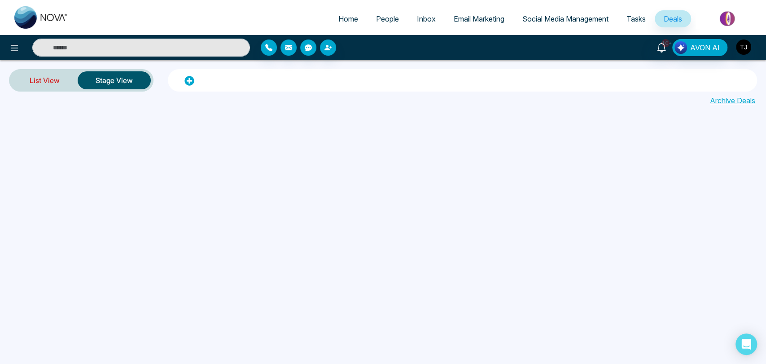
click at [49, 86] on link "List View" at bounding box center [45, 81] width 66 height 22
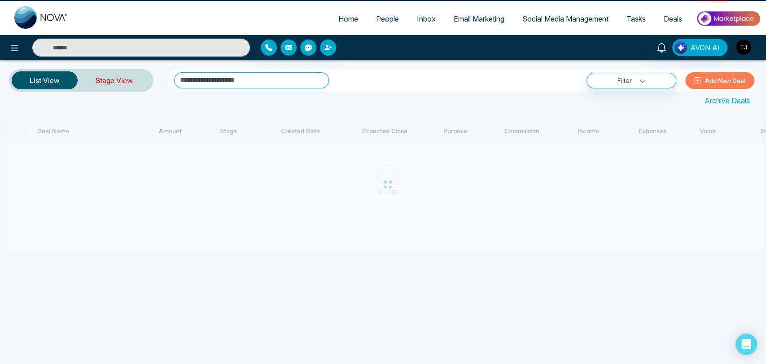
click at [91, 83] on link "Stage View" at bounding box center [114, 81] width 73 height 22
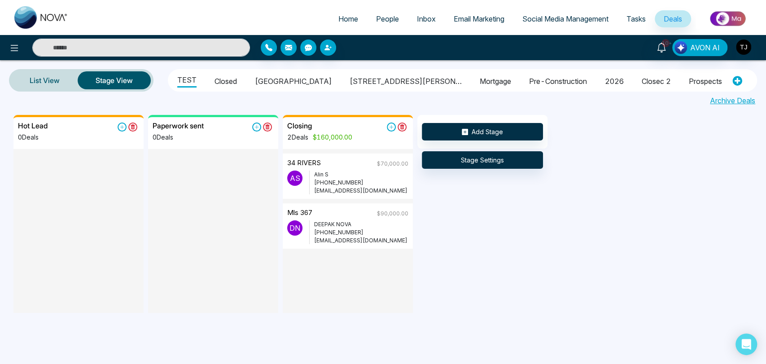
click at [661, 142] on div "Hot Lead 0 Deals Paperwork sent 0 Deals Closing 2 Deals $160,000.00 34 RIVERS $…" at bounding box center [396, 215] width 766 height 200
click at [726, 98] on link "Archive Deals" at bounding box center [732, 100] width 45 height 11
click at [720, 17] on img at bounding box center [728, 19] width 65 height 20
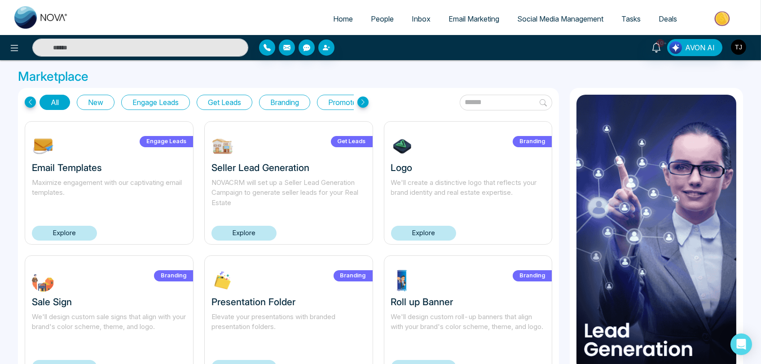
click at [334, 18] on span "Home" at bounding box center [343, 18] width 20 height 9
select select "*"
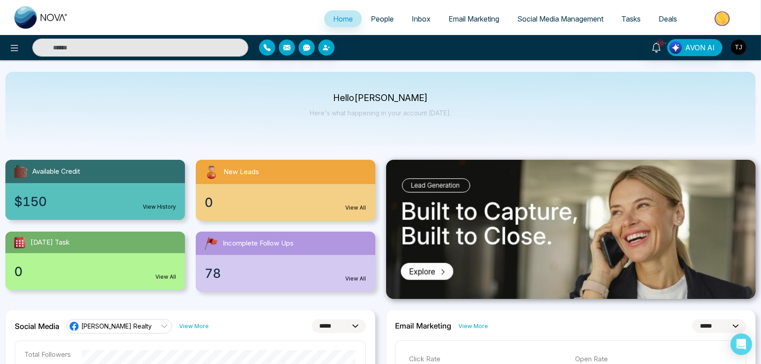
click at [384, 16] on span "People" at bounding box center [382, 18] width 23 height 9
